Goal: Task Accomplishment & Management: Complete application form

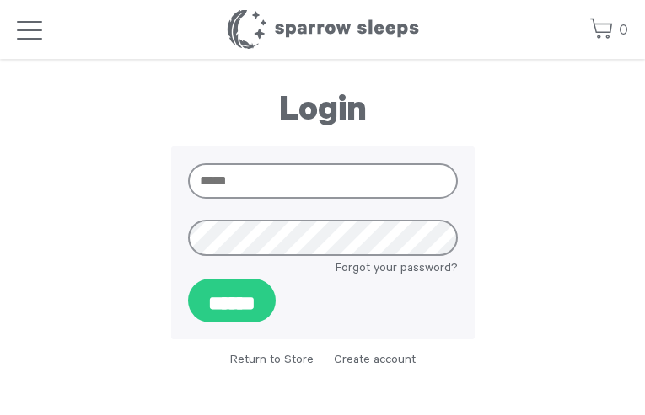
type input "**********"
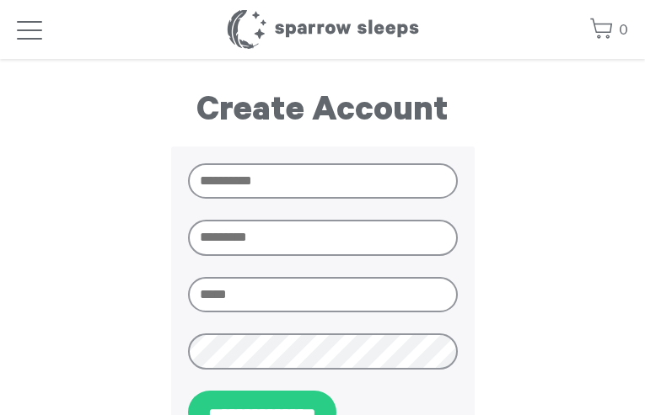
type input "**********"
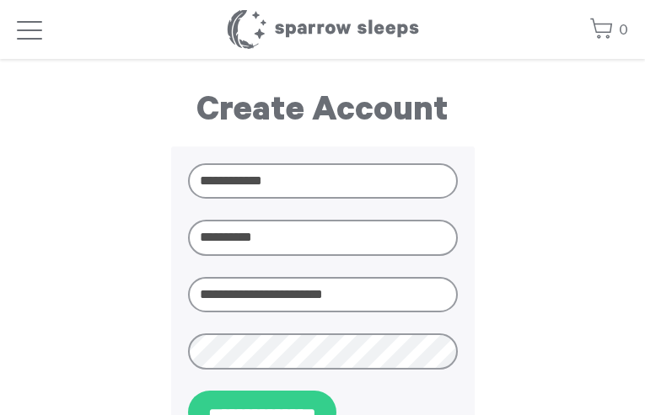
type input "**********"
type input "********"
